Goal: Task Accomplishment & Management: Manage account settings

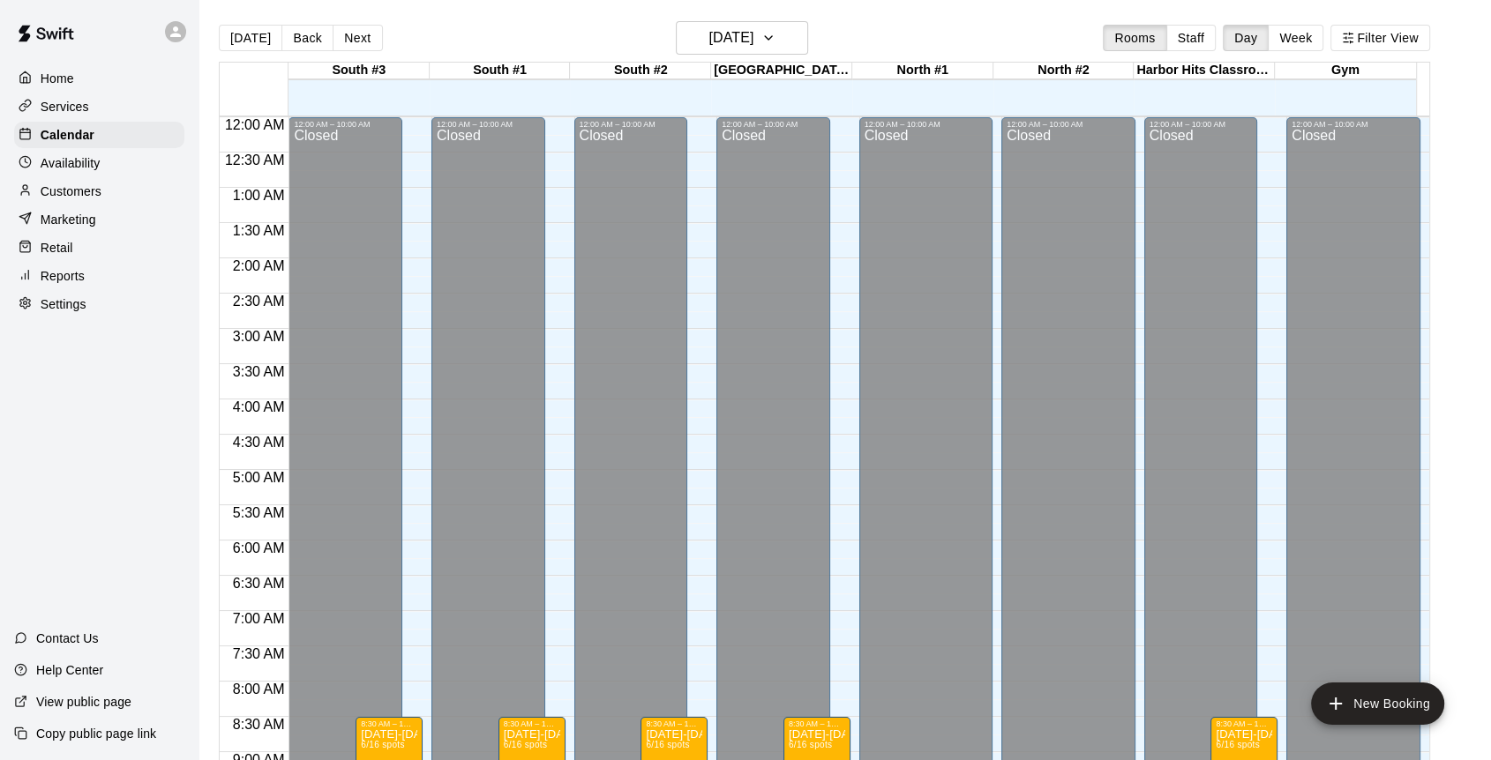
scroll to position [1029, 0]
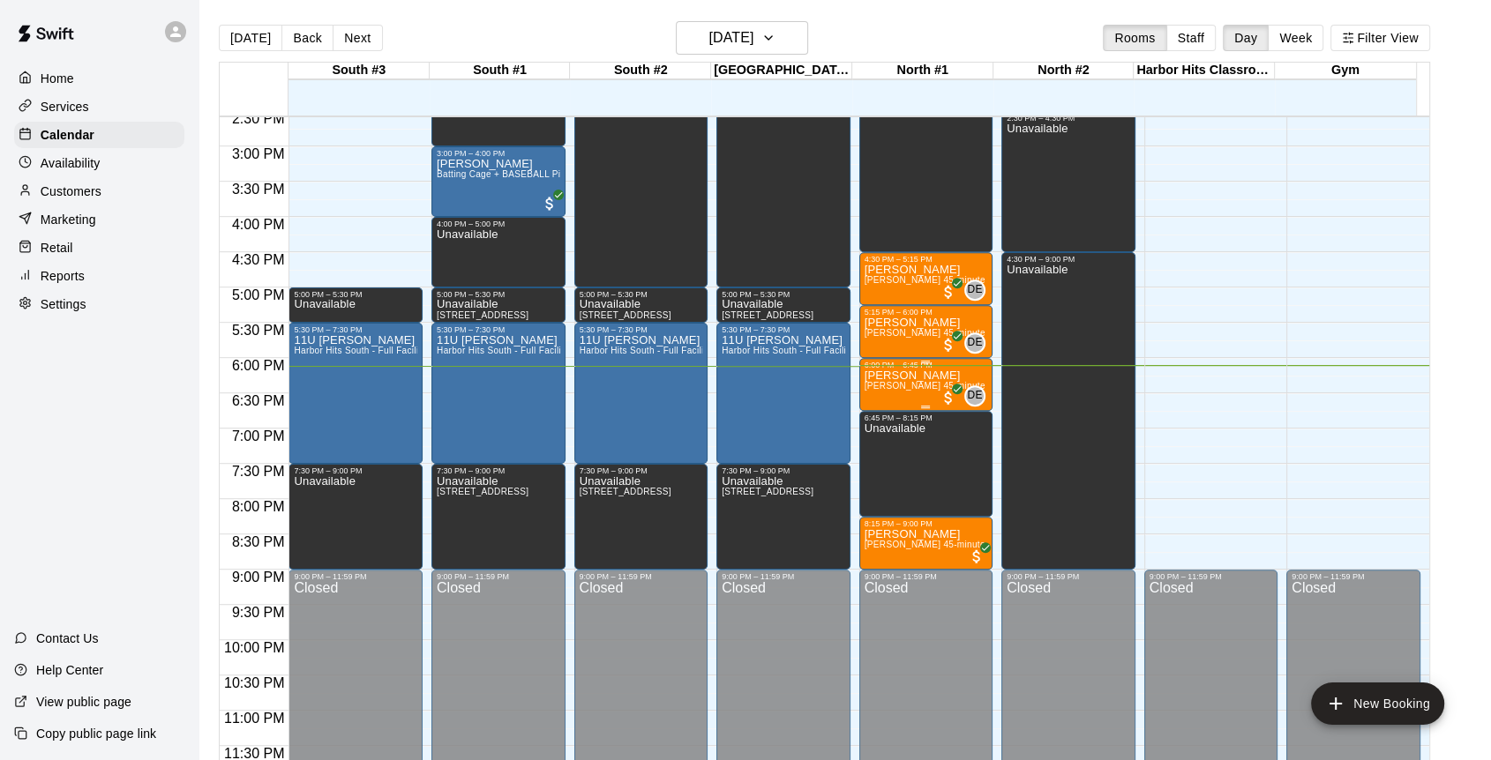
click at [896, 383] on span "[PERSON_NAME] 45-minute private pitching instruction" at bounding box center [981, 386] width 234 height 10
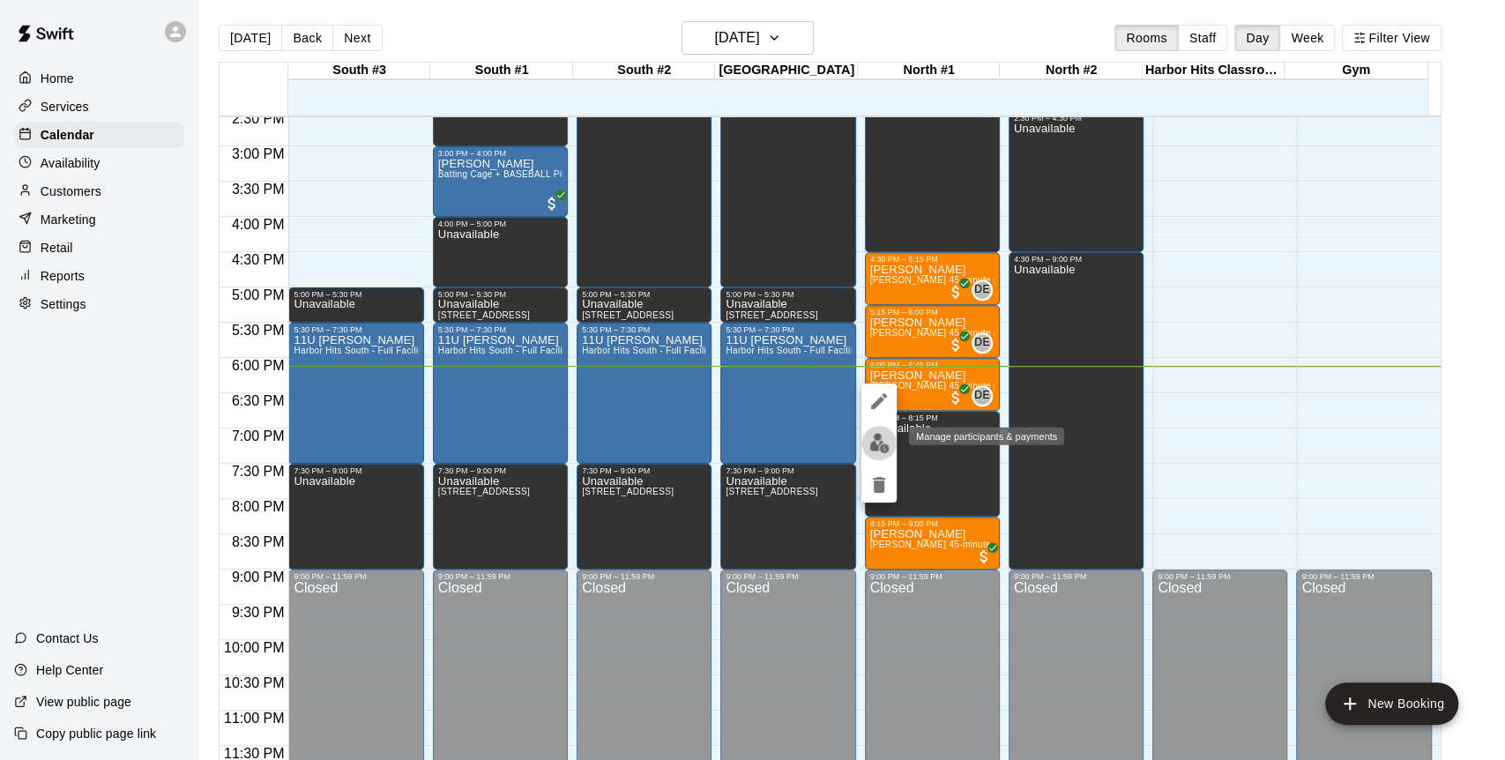
click at [862, 448] on button "edit" at bounding box center [879, 443] width 35 height 34
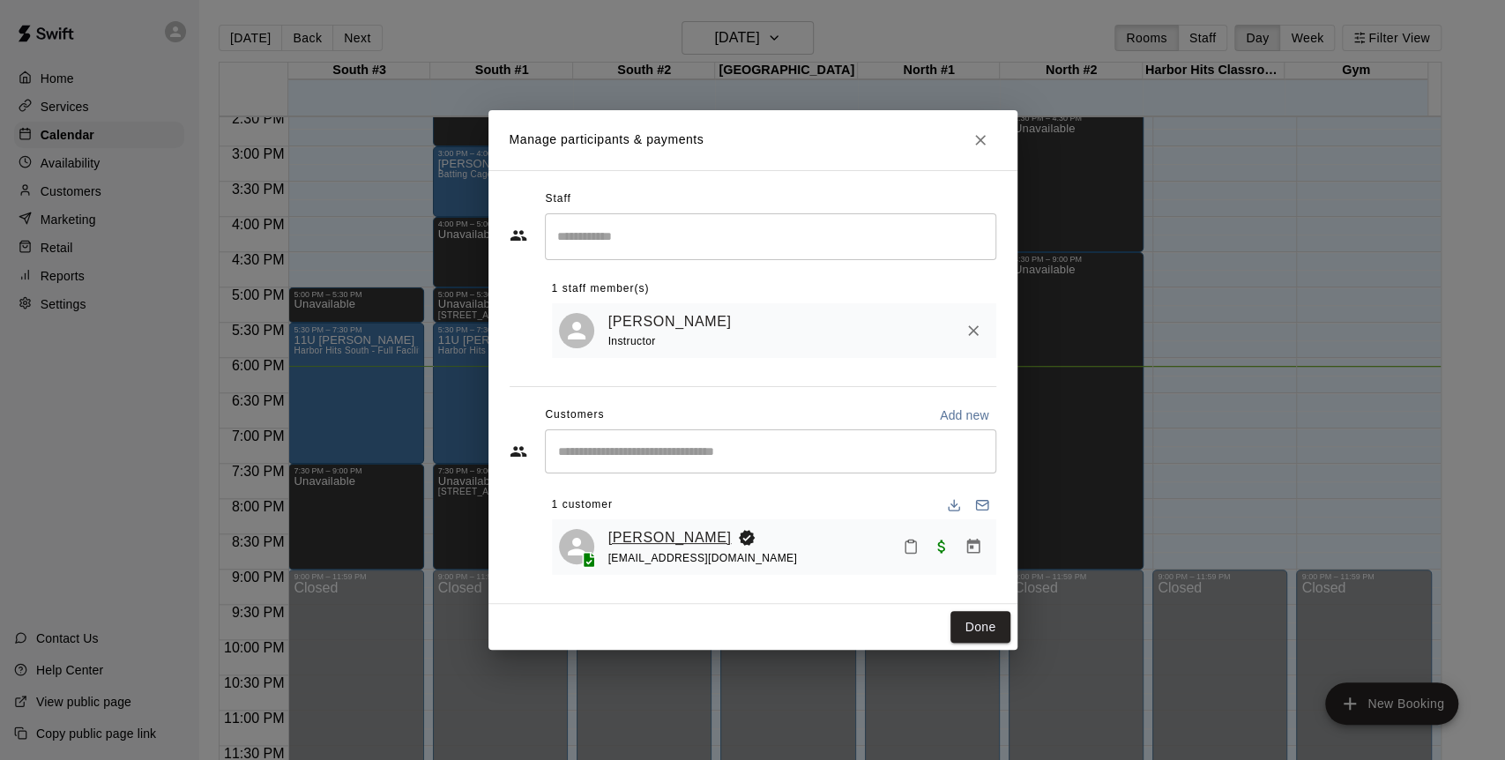
click at [656, 538] on link "[PERSON_NAME]" at bounding box center [670, 538] width 123 height 23
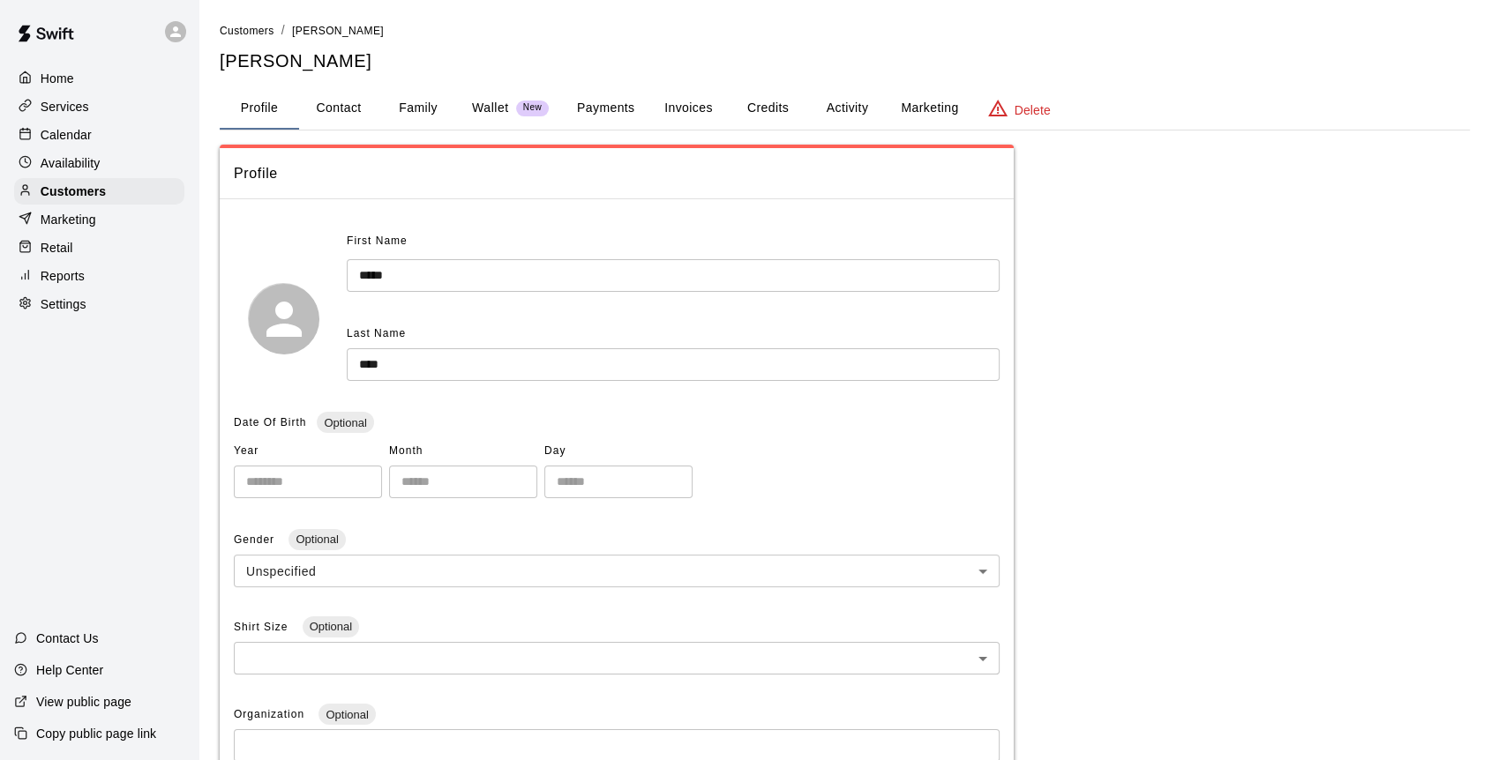
click at [416, 101] on button "Family" at bounding box center [417, 108] width 79 height 42
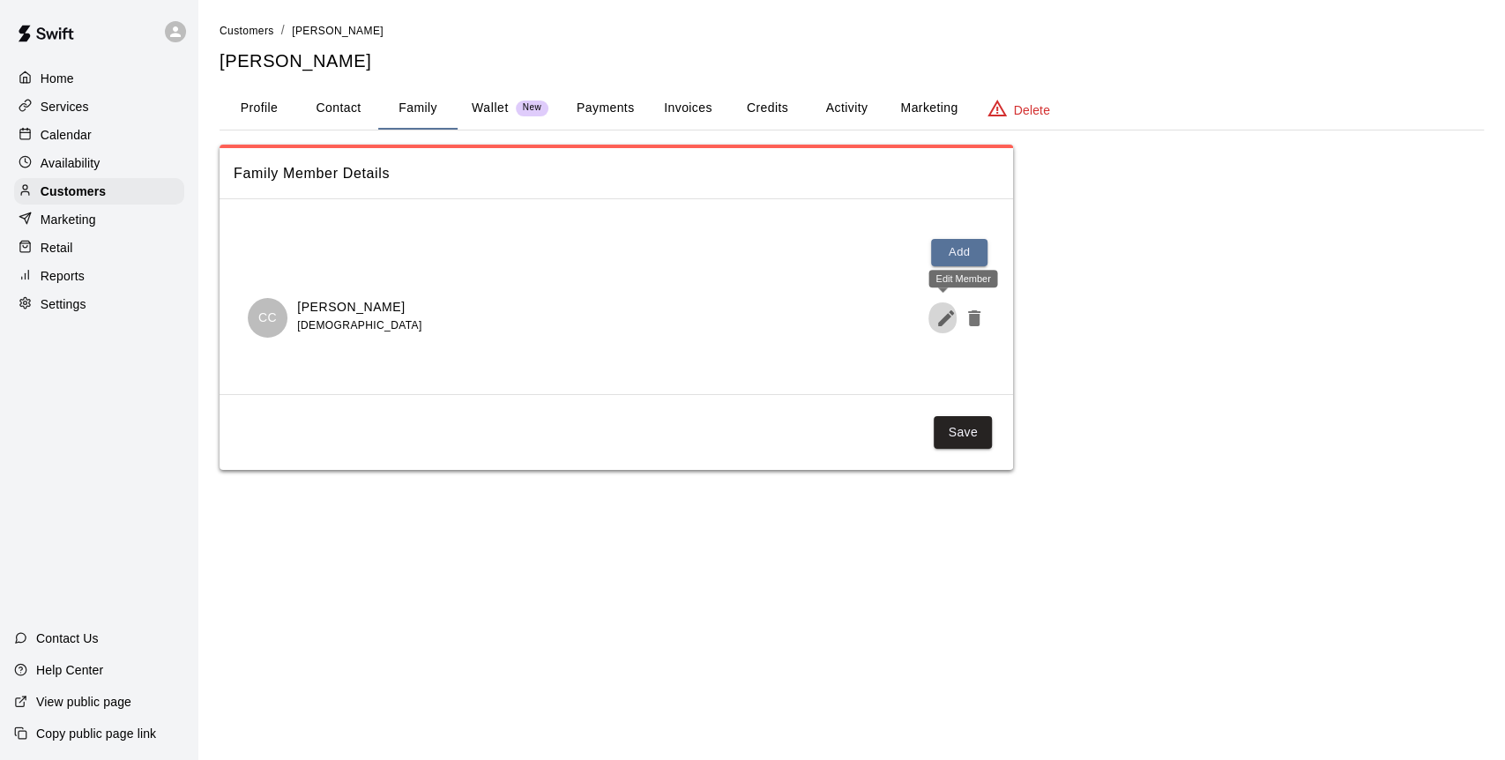
click at [941, 316] on icon "Edit Member" at bounding box center [946, 318] width 21 height 21
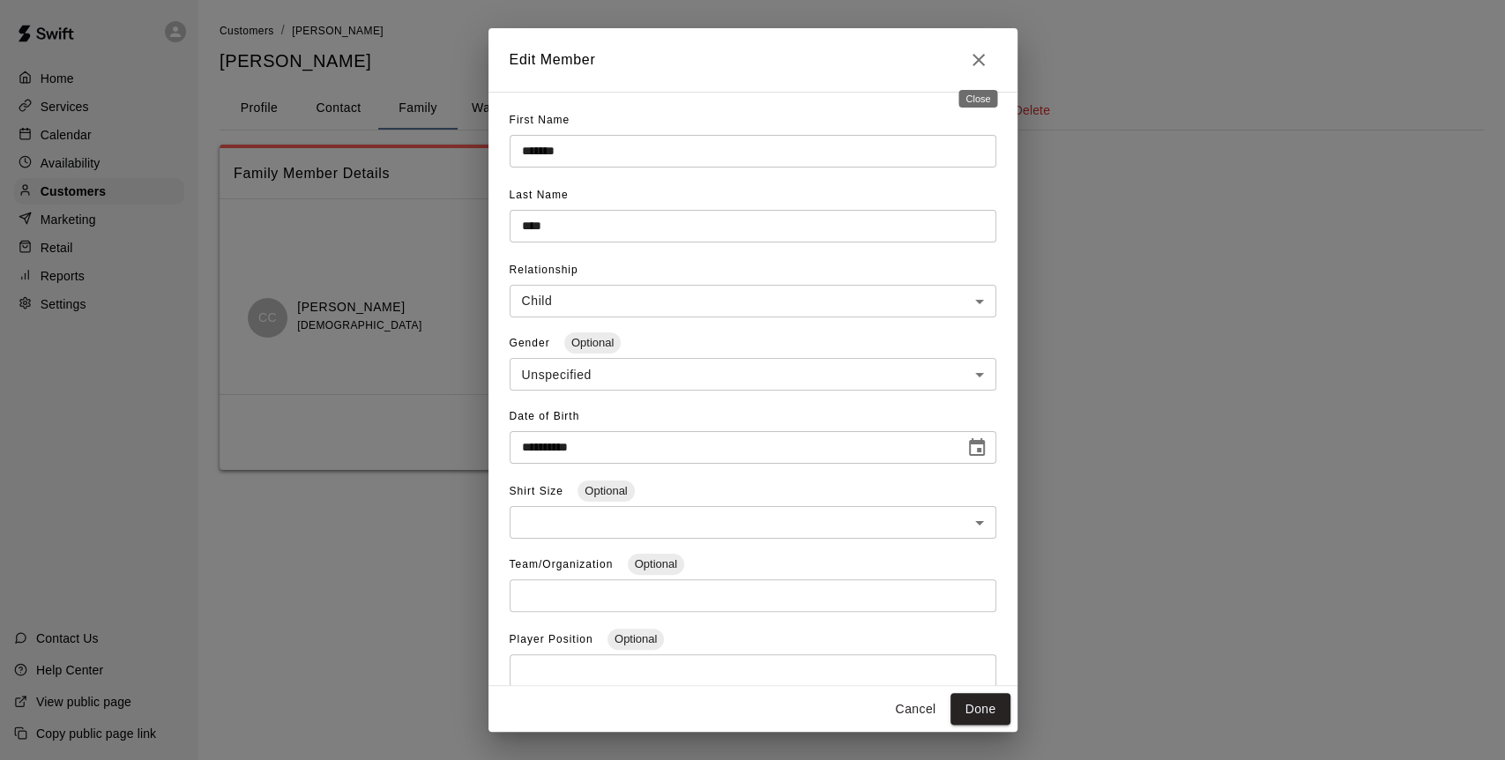
click at [984, 58] on icon "Close" at bounding box center [978, 59] width 21 height 21
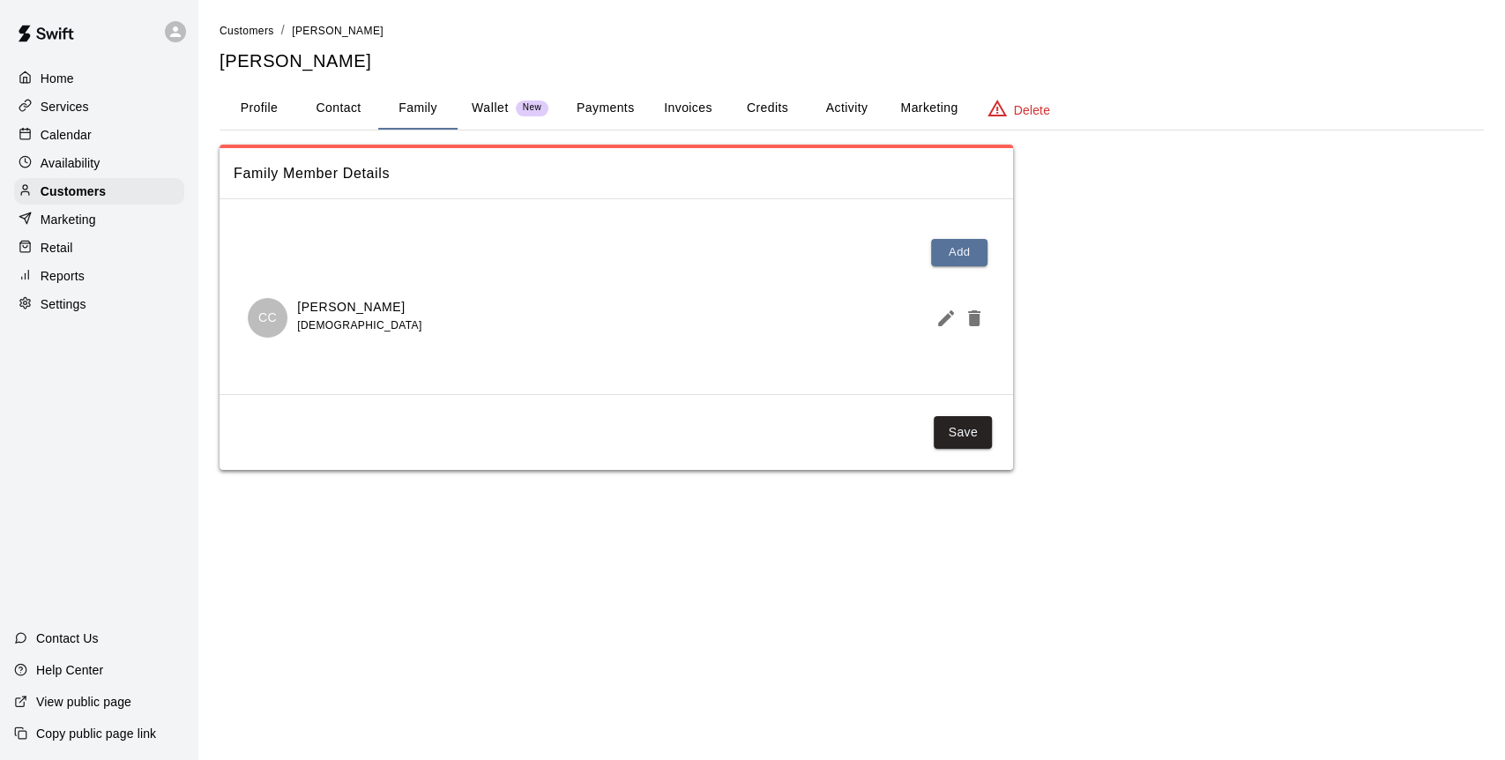
click at [50, 143] on p "Calendar" at bounding box center [66, 135] width 51 height 18
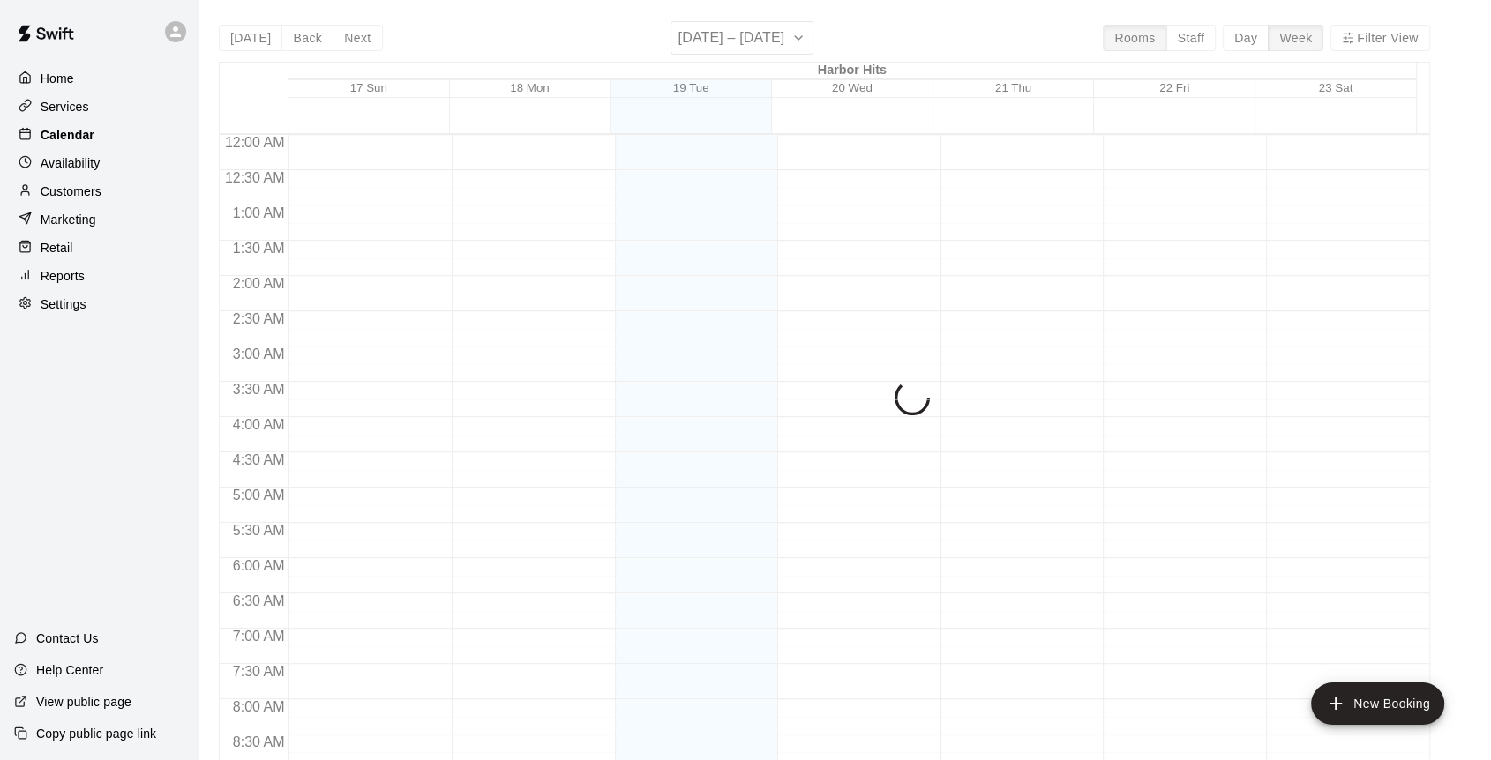
scroll to position [975, 0]
